Goal: Information Seeking & Learning: Learn about a topic

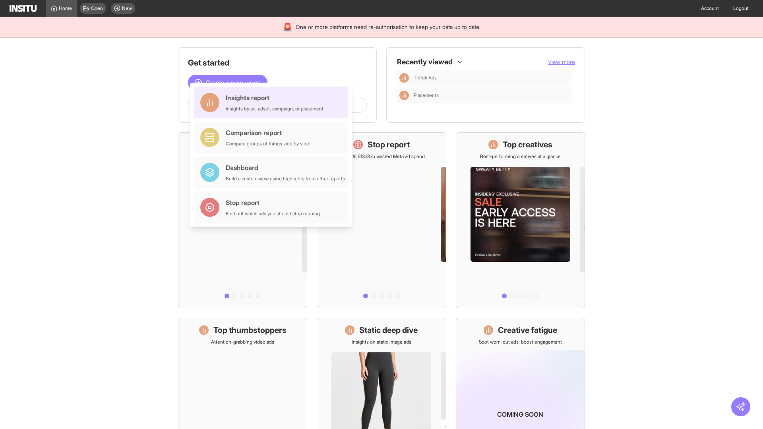
click at [273, 102] on div "Insights report Insights by ad, adset, campaign, or placement" at bounding box center [275, 102] width 98 height 19
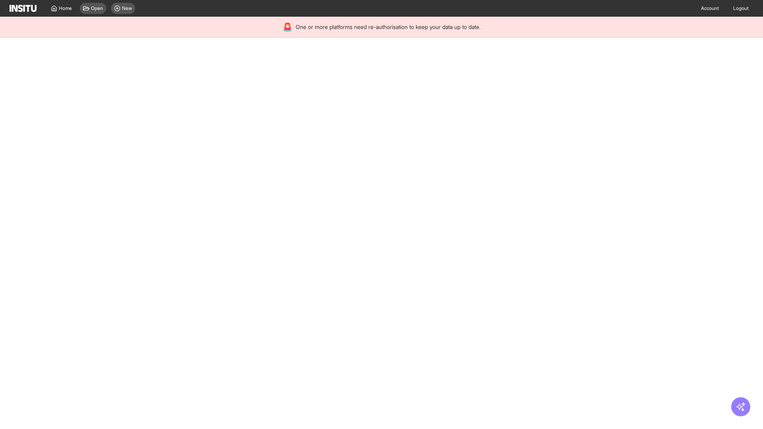
select select "**"
